Goal: Information Seeking & Learning: Learn about a topic

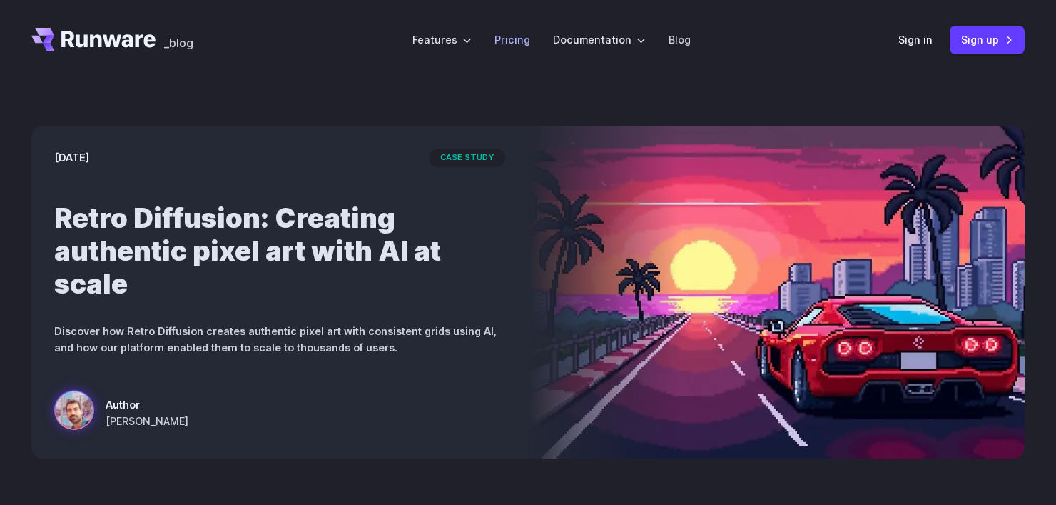
click at [514, 41] on link "Pricing" at bounding box center [513, 39] width 36 height 16
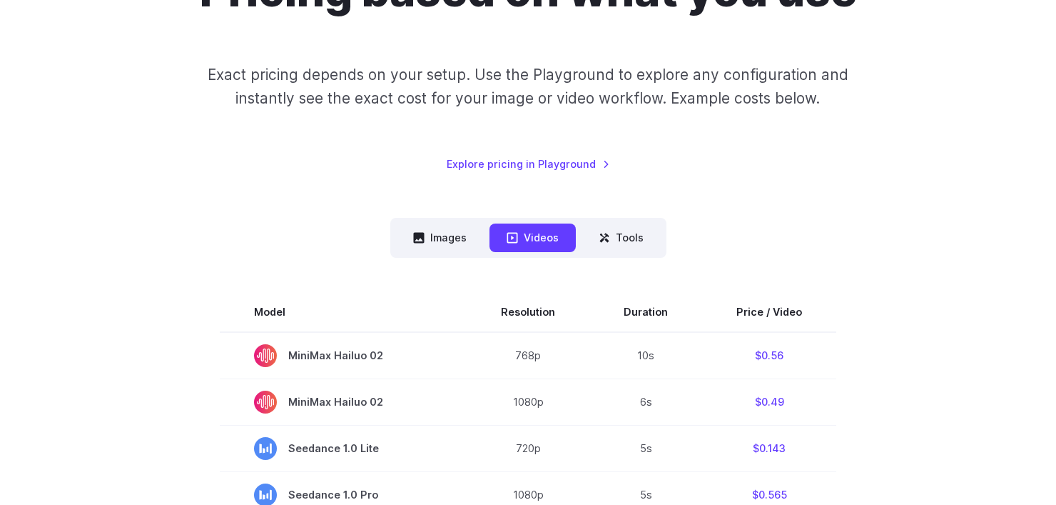
scroll to position [183, 0]
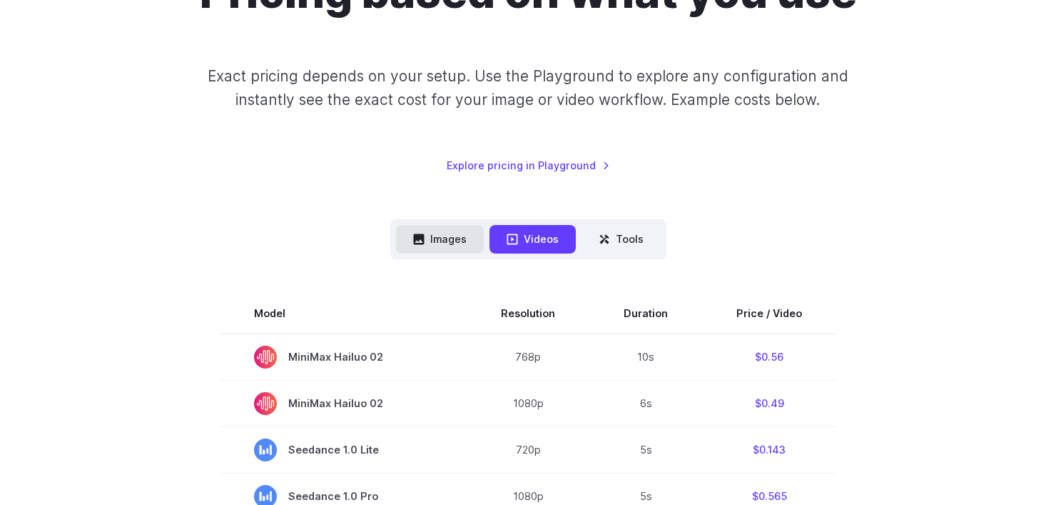
click at [465, 248] on button "Images" at bounding box center [440, 239] width 88 height 28
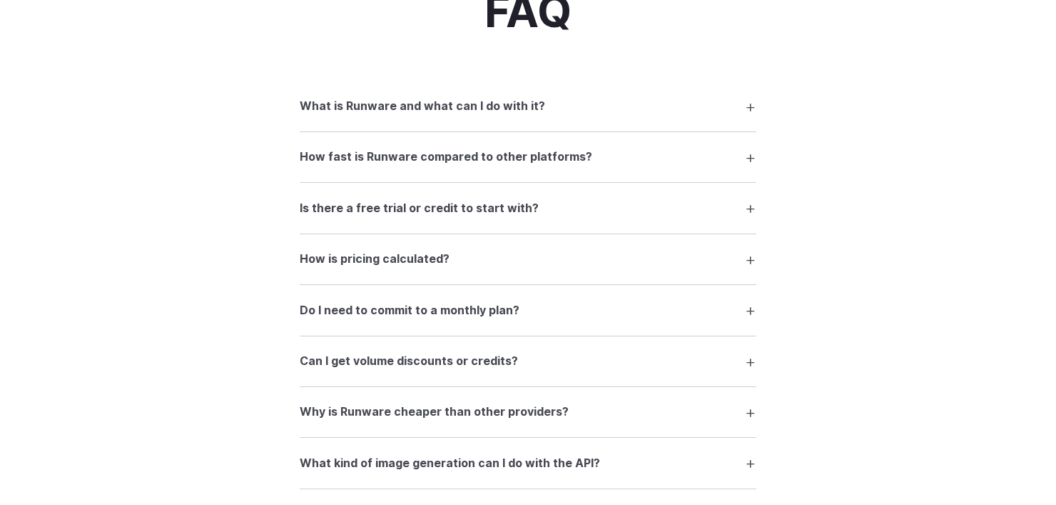
scroll to position [1822, 0]
click at [632, 114] on summary "What is Runware and what can I do with it?" at bounding box center [528, 105] width 457 height 27
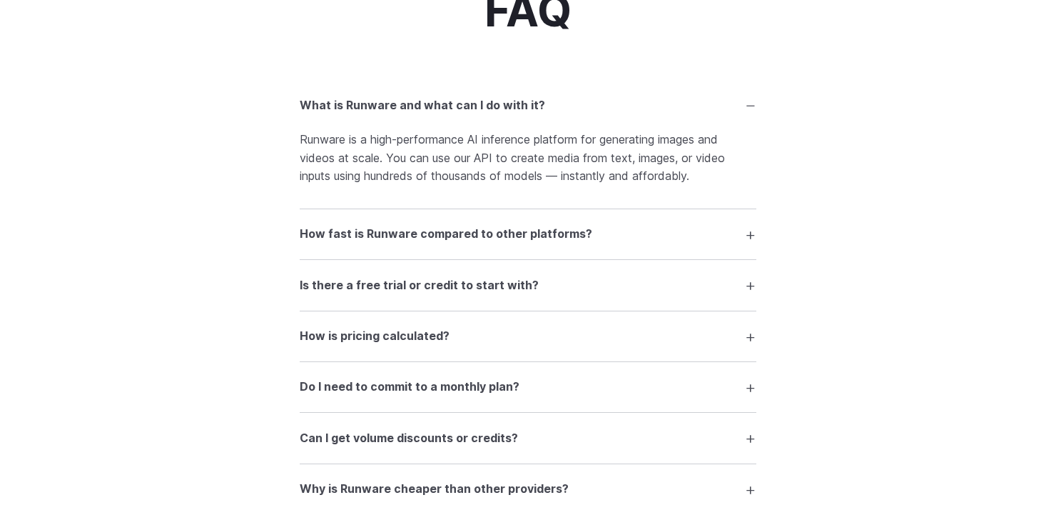
drag, startPoint x: 373, startPoint y: 157, endPoint x: 668, endPoint y: 163, distance: 294.8
click at [668, 163] on p "Runware is a high-performance AI inference platform for generating images and v…" at bounding box center [528, 158] width 457 height 55
click at [664, 165] on p "Runware is a high-performance AI inference platform for generating images and v…" at bounding box center [528, 158] width 457 height 55
click at [445, 111] on h3 "What is Runware and what can I do with it?" at bounding box center [422, 105] width 245 height 19
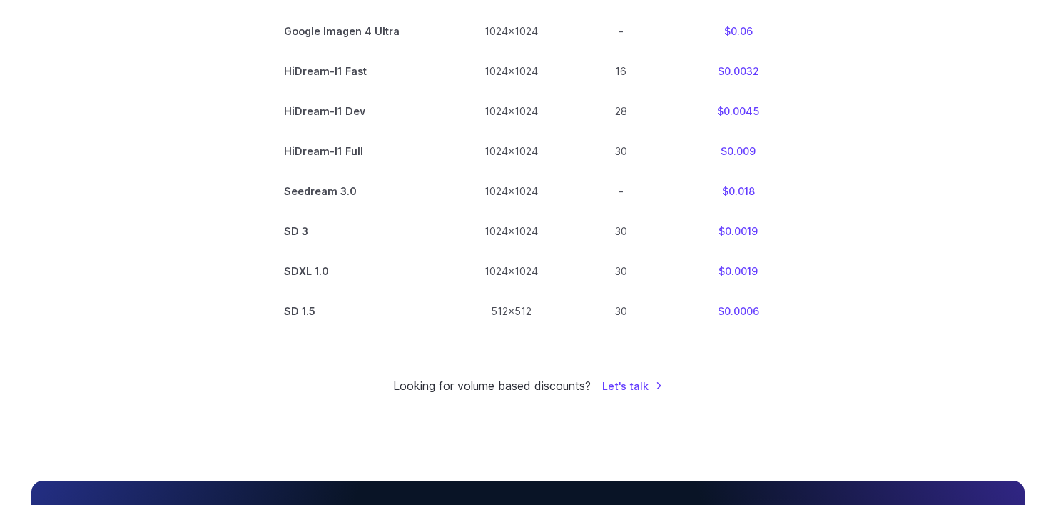
scroll to position [0, 0]
